Goal: Task Accomplishment & Management: Use online tool/utility

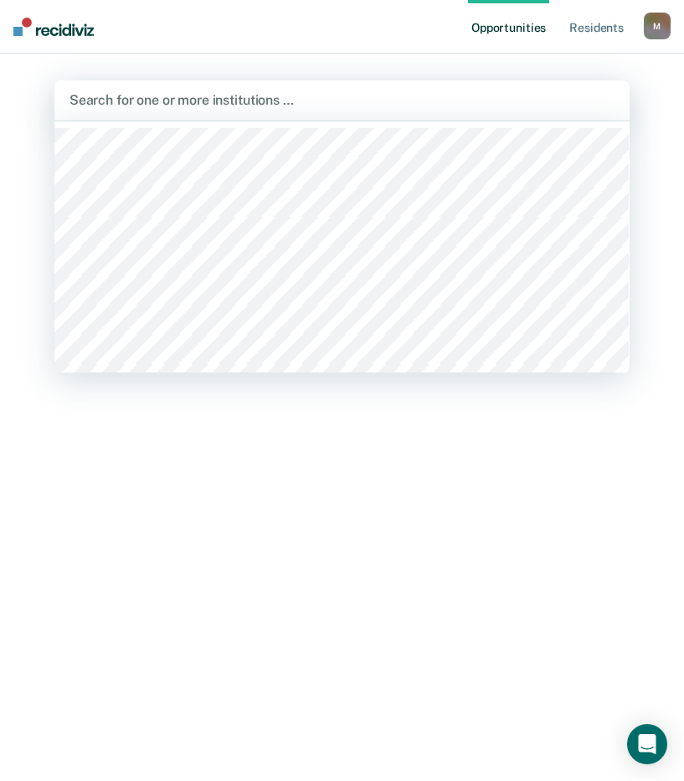
click at [282, 95] on div at bounding box center [341, 99] width 545 height 19
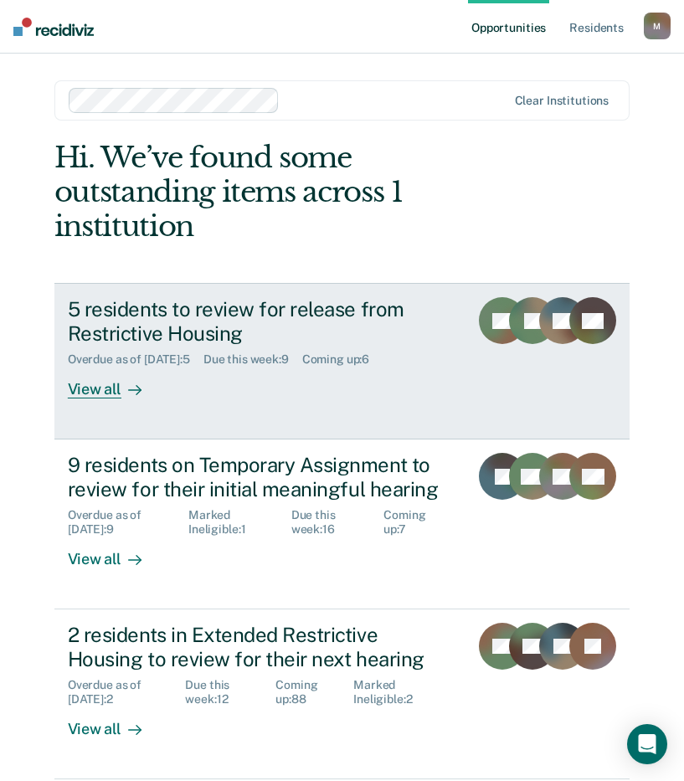
click at [212, 297] on div "5 residents to review for release from Restrictive Housing" at bounding box center [261, 321] width 387 height 49
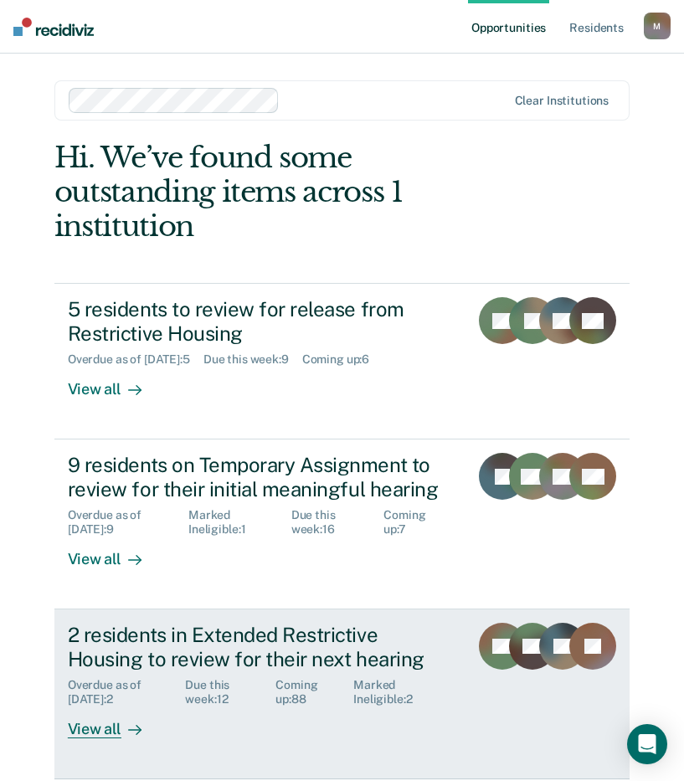
click at [214, 623] on div "2 residents in Extended Restrictive Housing to review for their next hearing" at bounding box center [261, 647] width 387 height 49
